Goal: Task Accomplishment & Management: Manage account settings

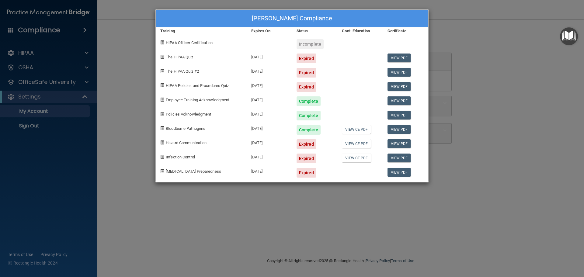
drag, startPoint x: 489, startPoint y: 82, endPoint x: 481, endPoint y: 80, distance: 9.0
click at [489, 83] on div "Marie Duran's Compliance Training Expires On Status Cont. Education Certificate…" at bounding box center [292, 138] width 584 height 277
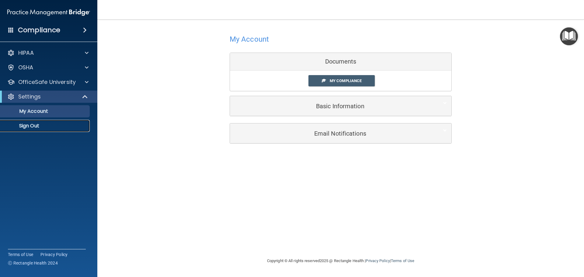
click at [33, 125] on p "Sign Out" at bounding box center [45, 126] width 83 height 6
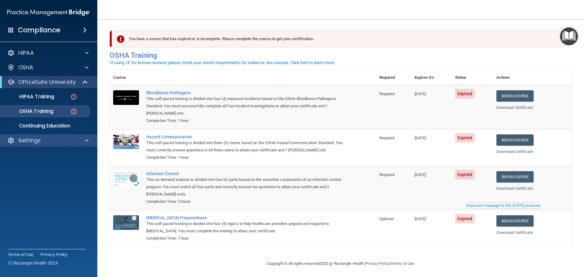
scroll to position [3, 0]
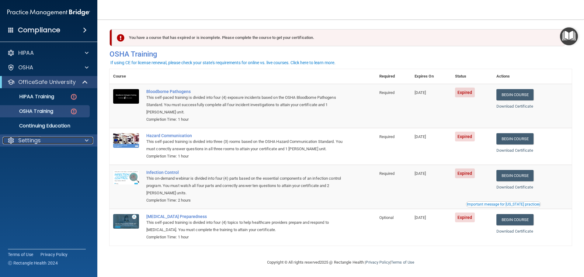
click at [40, 141] on p "Settings" at bounding box center [29, 140] width 23 height 7
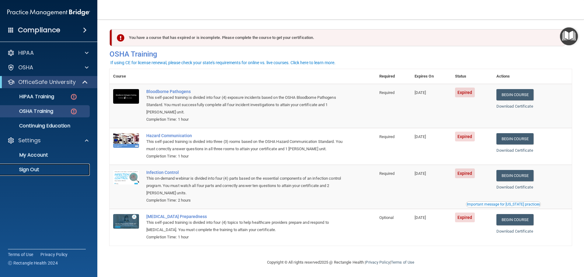
click at [30, 168] on p "Sign Out" at bounding box center [45, 170] width 83 height 6
